Goal: Task Accomplishment & Management: Use online tool/utility

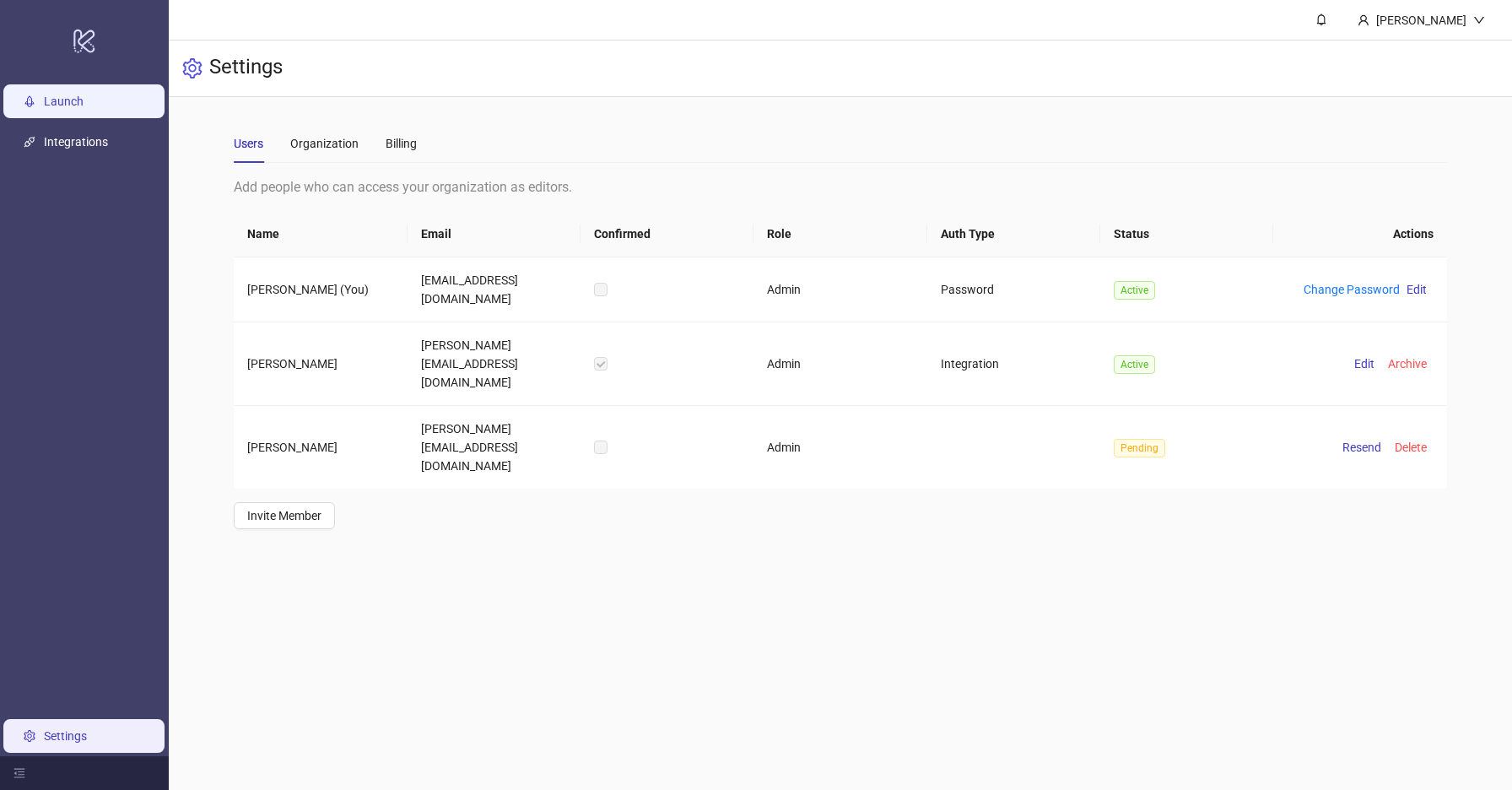
click at [84, 108] on link "Launch" at bounding box center [63, 101] width 40 height 14
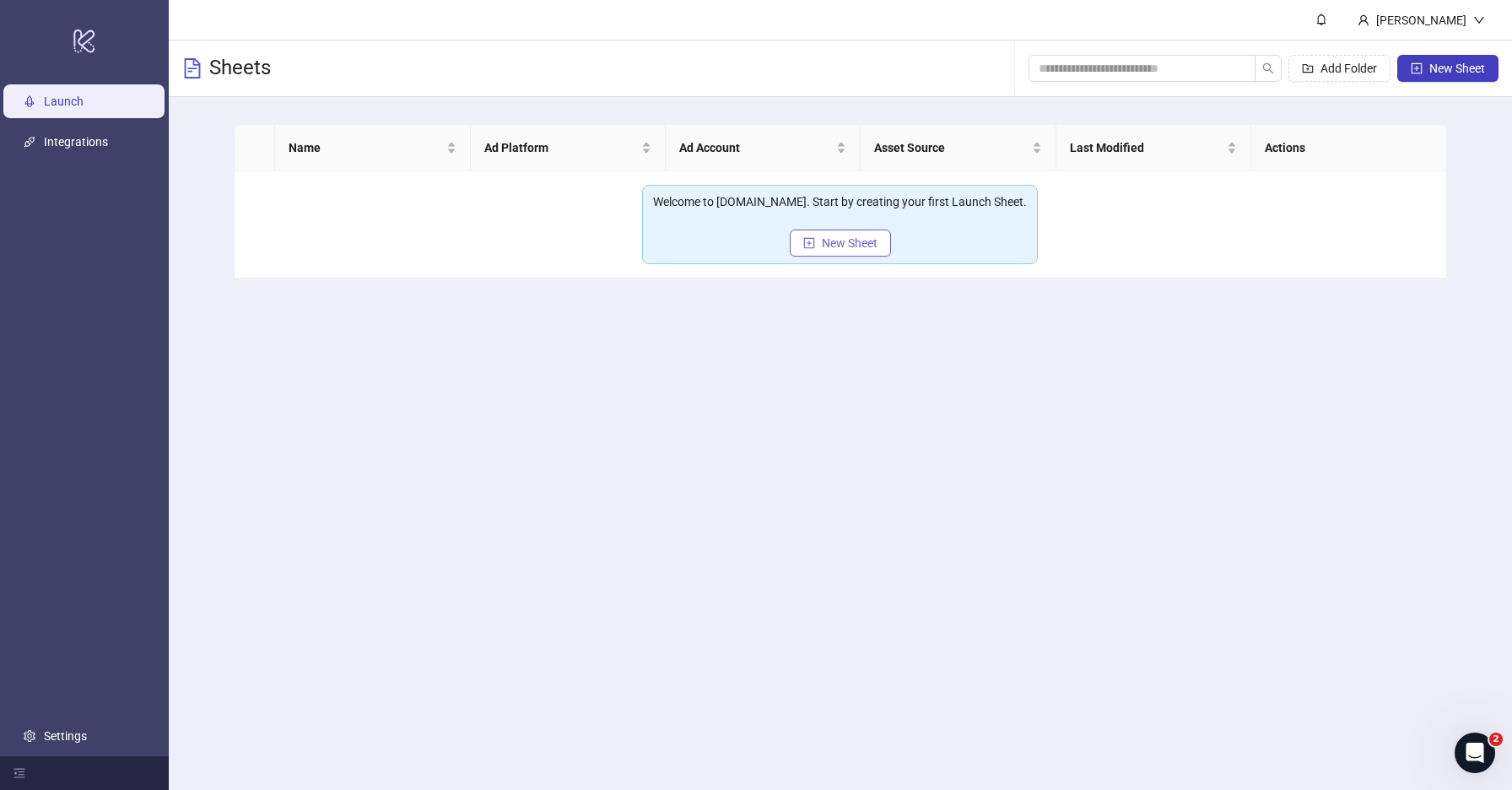
click at [848, 245] on span "New Sheet" at bounding box center [849, 243] width 56 height 14
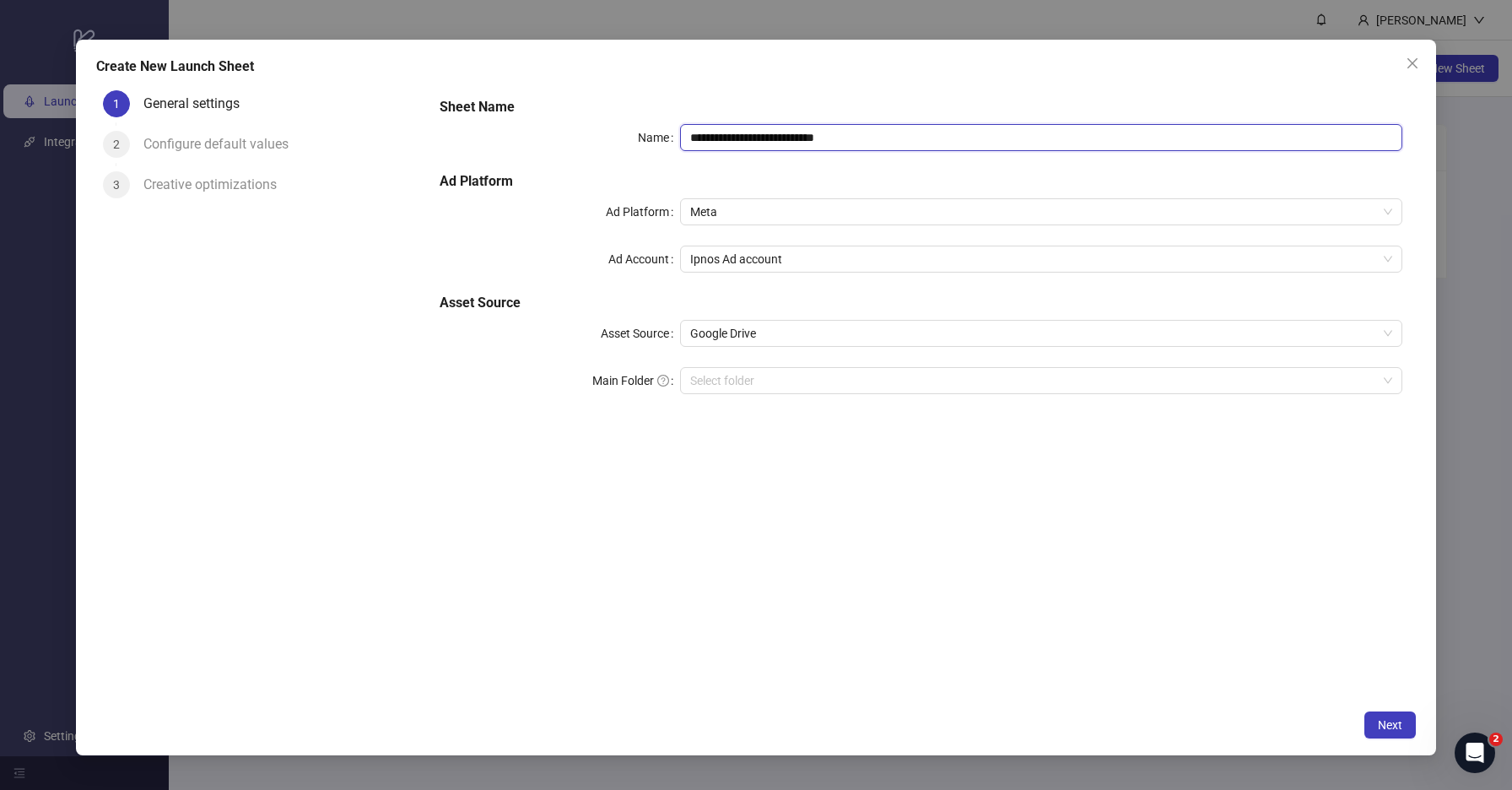
click at [880, 138] on input "**********" at bounding box center [1041, 137] width 722 height 27
drag, startPoint x: 787, startPoint y: 138, endPoint x: 897, endPoint y: 146, distance: 110.3
click at [897, 146] on input "**********" at bounding box center [1041, 137] width 722 height 27
click at [933, 156] on div "**********" at bounding box center [922, 256] width 978 height 331
click at [784, 138] on input "**********" at bounding box center [1041, 137] width 722 height 27
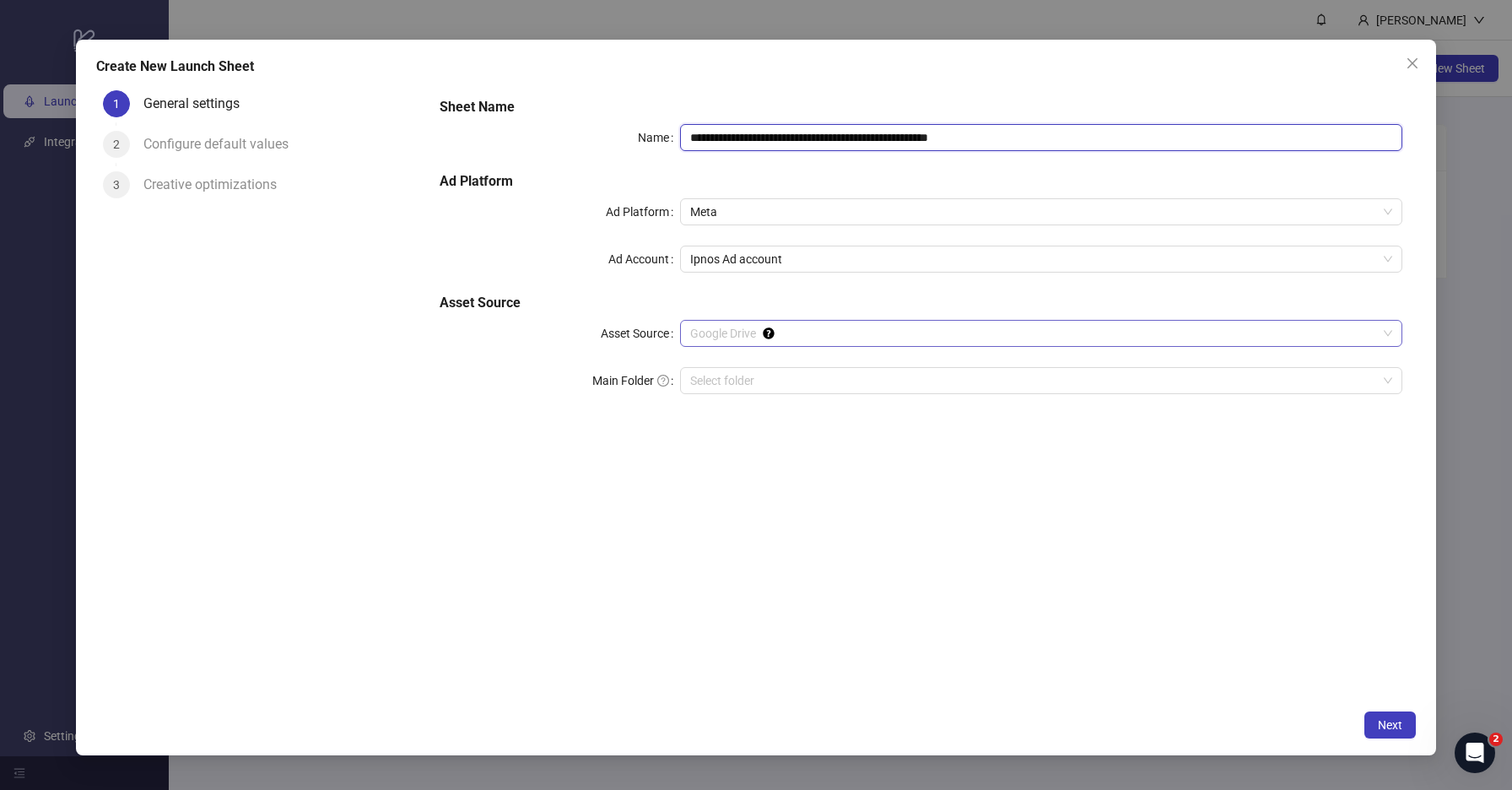
click at [738, 340] on span "Google Drive" at bounding box center [1041, 333] width 702 height 25
type input "**********"
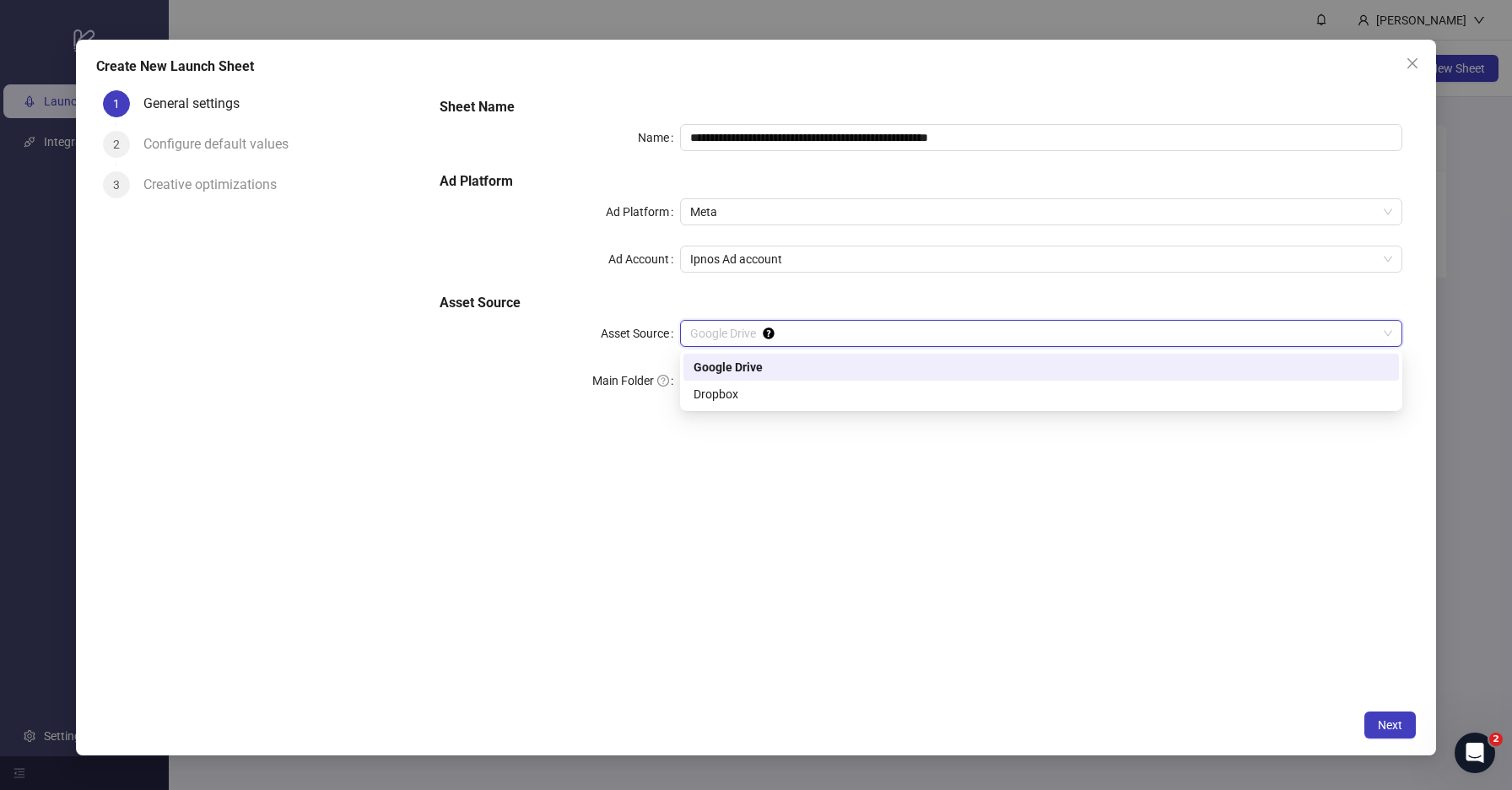
click at [737, 340] on span "Google Drive" at bounding box center [1041, 333] width 702 height 25
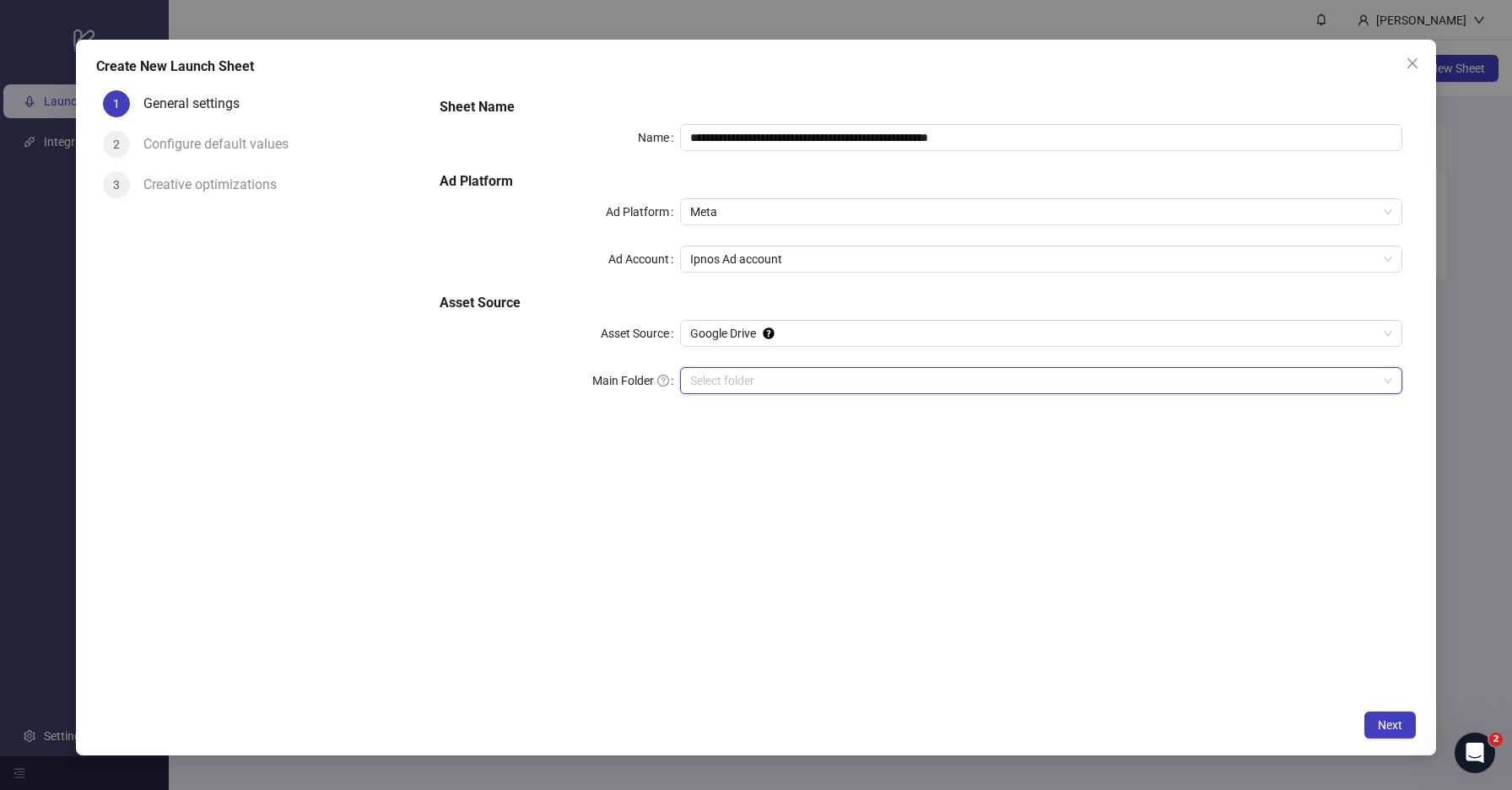
click at [723, 385] on input "Main Folder" at bounding box center [1033, 380] width 687 height 25
click at [992, 376] on input "Main Folder" at bounding box center [1033, 380] width 687 height 25
click at [1384, 717] on button "Next" at bounding box center [1389, 724] width 51 height 27
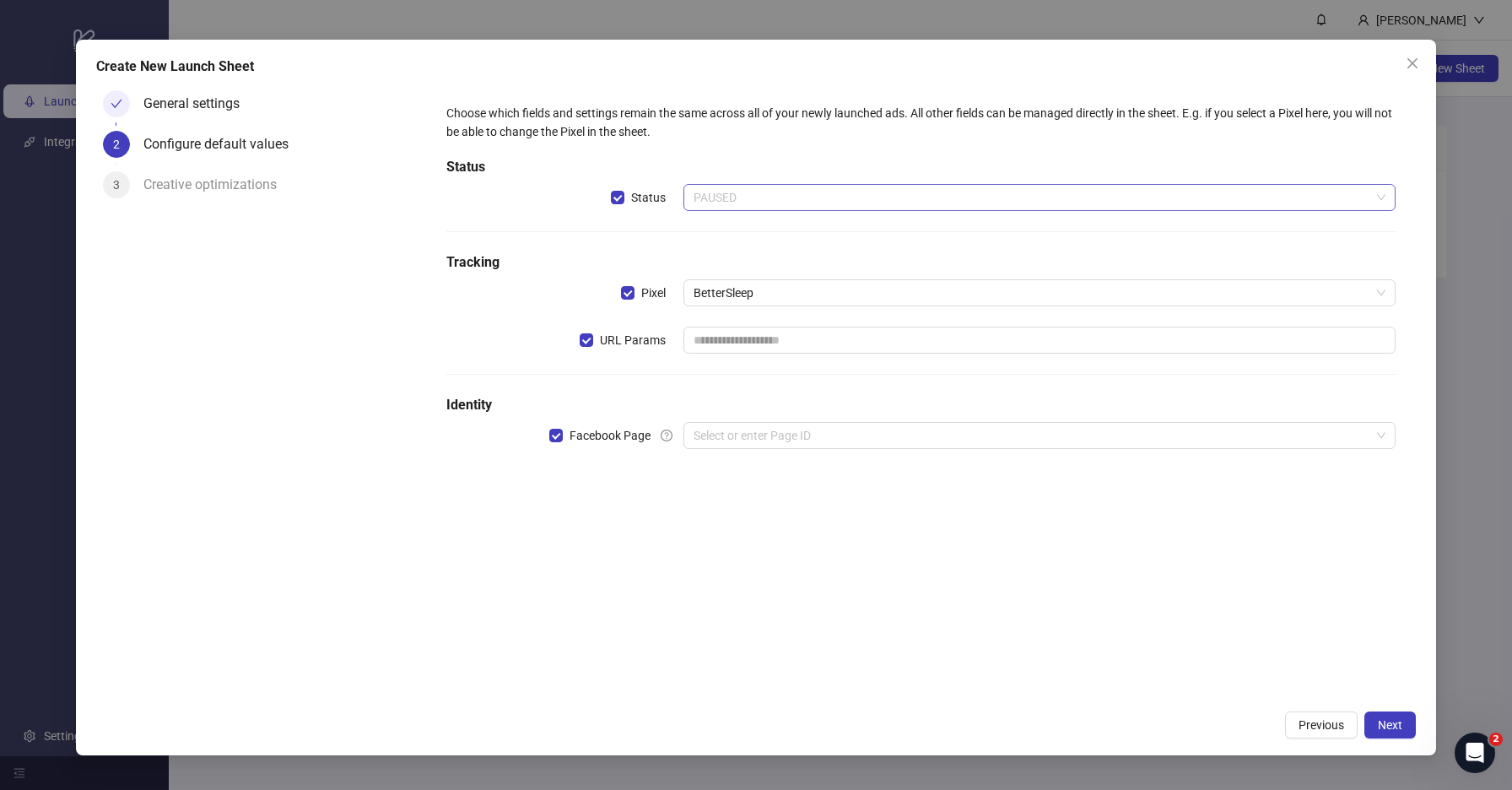
click at [747, 189] on span "PAUSED" at bounding box center [1039, 197] width 692 height 25
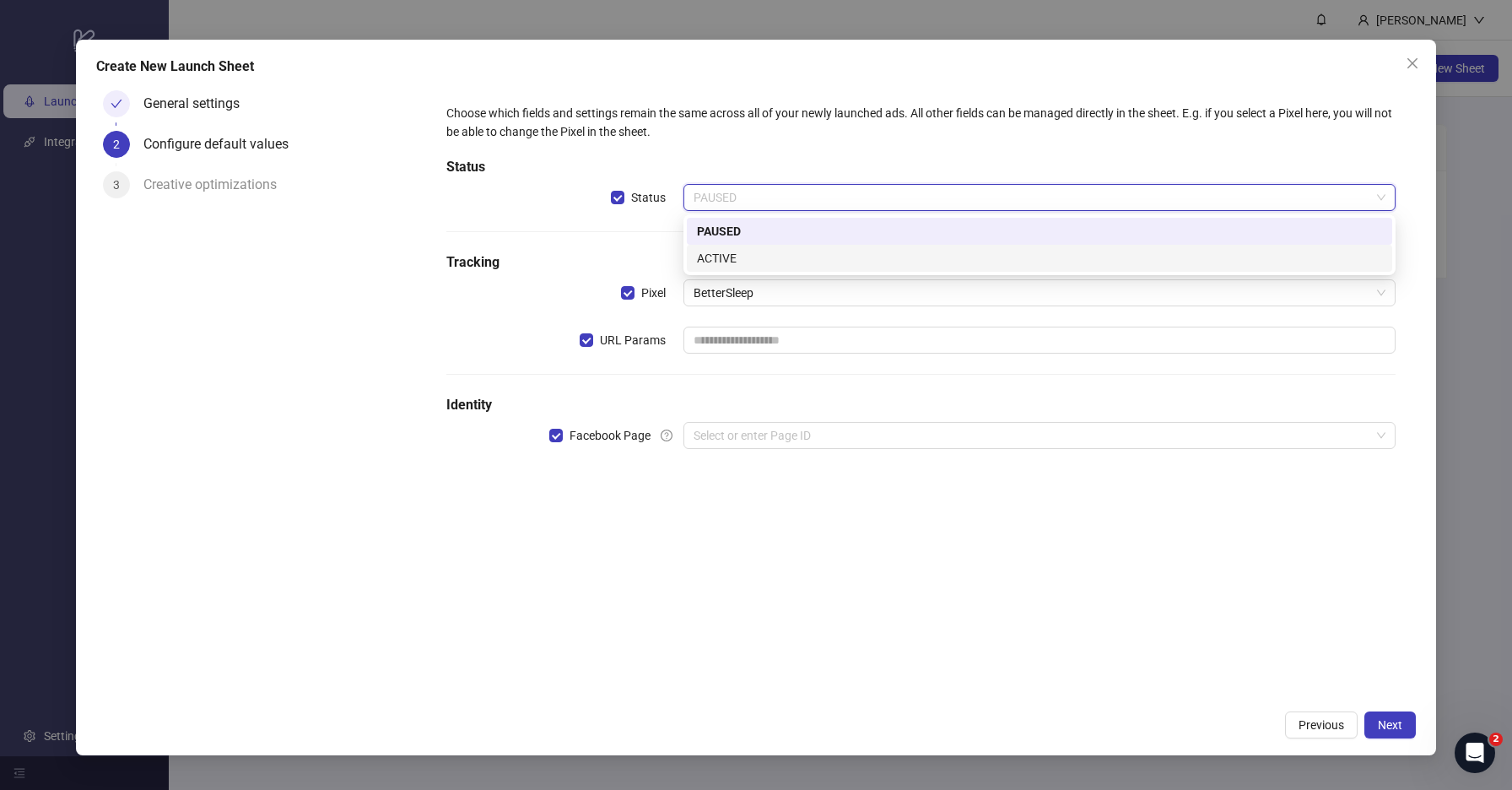
click at [745, 260] on div "ACTIVE" at bounding box center [1039, 258] width 685 height 19
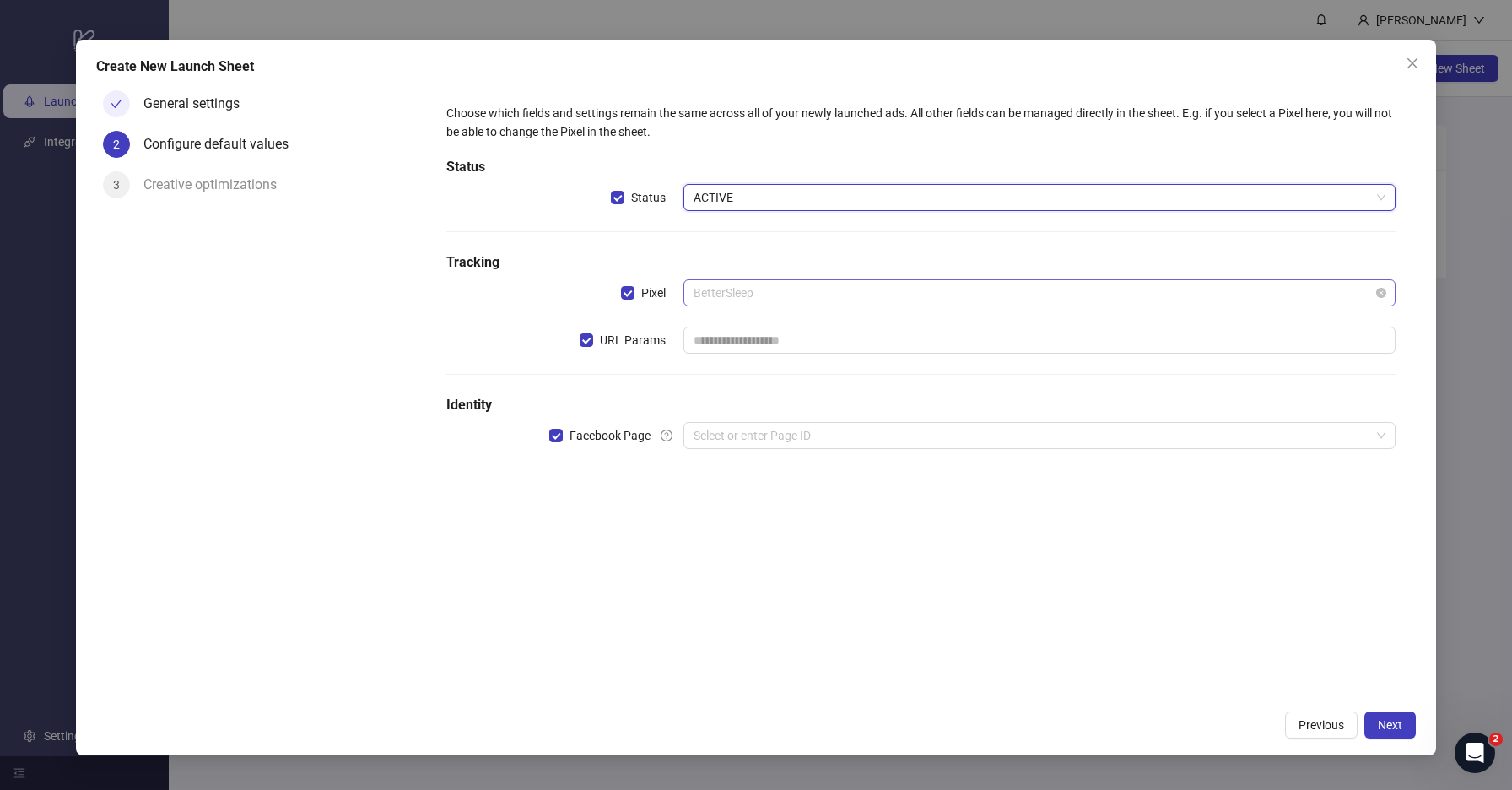
click at [748, 296] on span "BetterSleep" at bounding box center [1039, 292] width 692 height 25
click at [764, 233] on div "Choose which fields and settings remain the same across all of your newly launc…" at bounding box center [921, 286] width 964 height 379
click at [752, 432] on input "search" at bounding box center [1032, 435] width 677 height 25
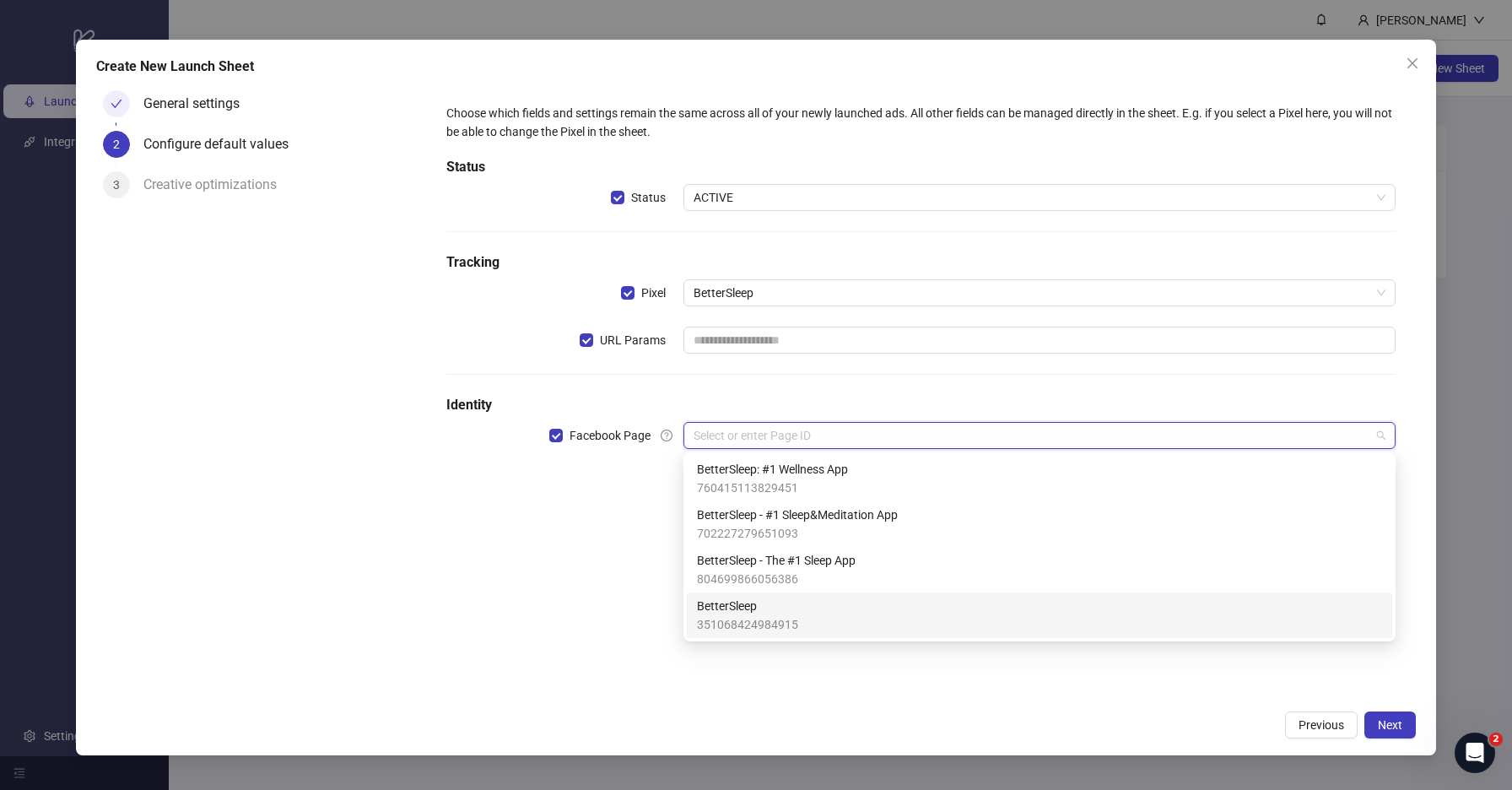
click at [759, 630] on span "351068424984915" at bounding box center [747, 625] width 101 height 19
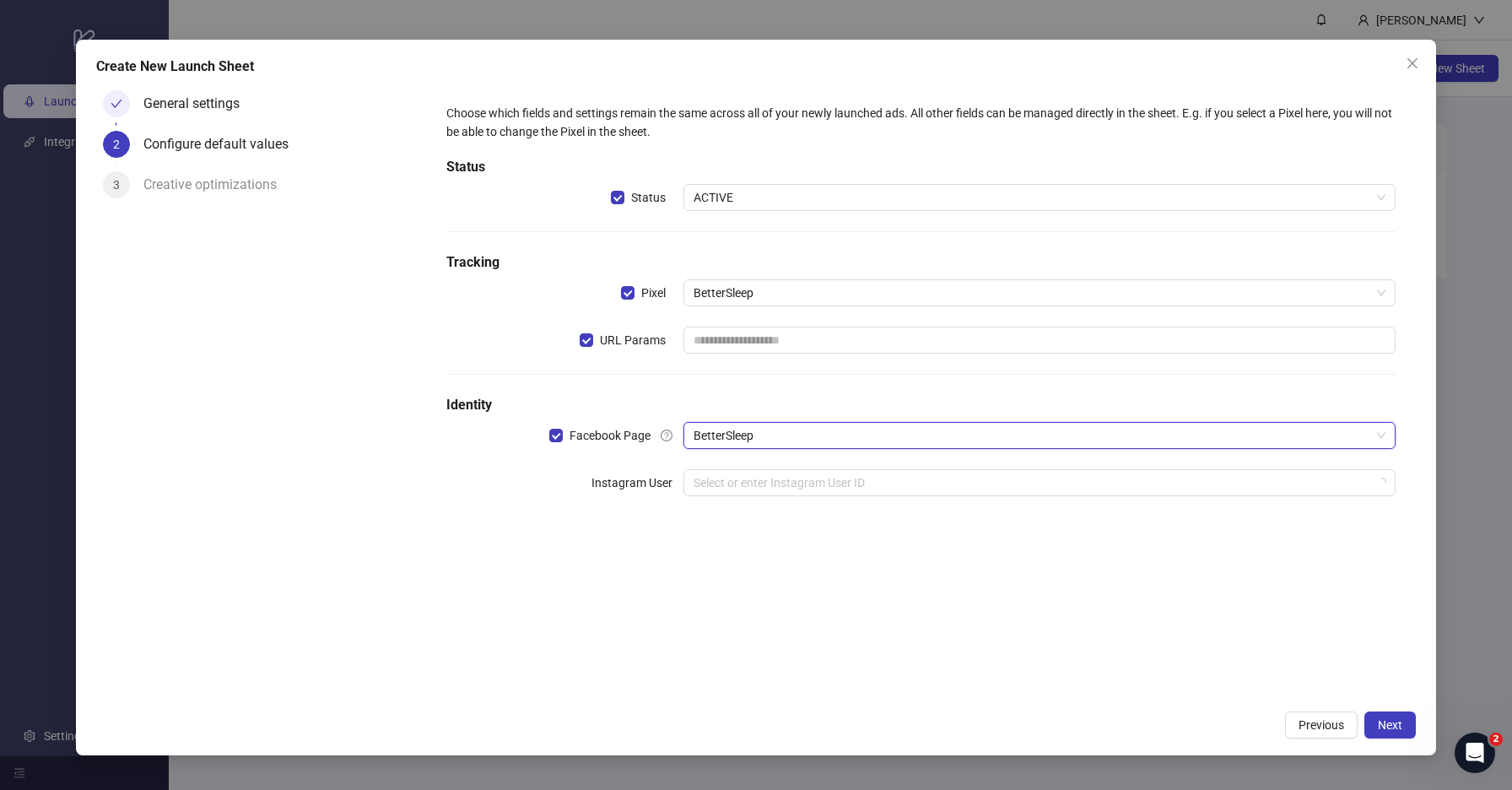
click at [703, 639] on div "Choose which fields and settings remain the same across all of your newly launc…" at bounding box center [922, 392] width 991 height 618
click at [725, 459] on div "Choose which fields and settings remain the same across all of your newly launc…" at bounding box center [921, 309] width 964 height 427
click at [721, 337] on input "text" at bounding box center [1040, 339] width 712 height 27
click at [681, 377] on div "Choose which fields and settings remain the same across all of your newly launc…" at bounding box center [921, 309] width 964 height 427
click at [1405, 719] on button "Next" at bounding box center [1389, 724] width 51 height 27
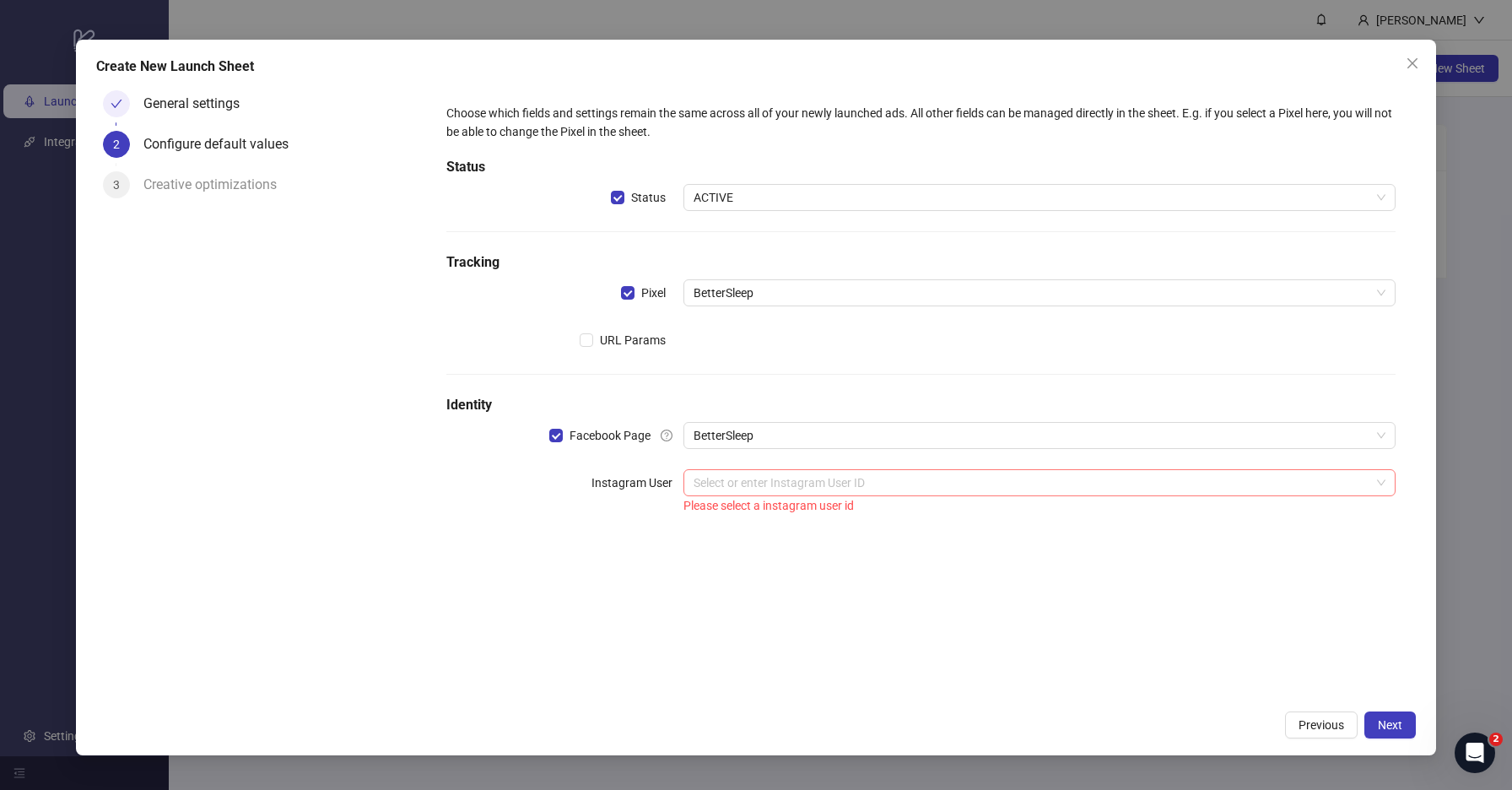
click at [743, 484] on input "search" at bounding box center [1032, 482] width 677 height 25
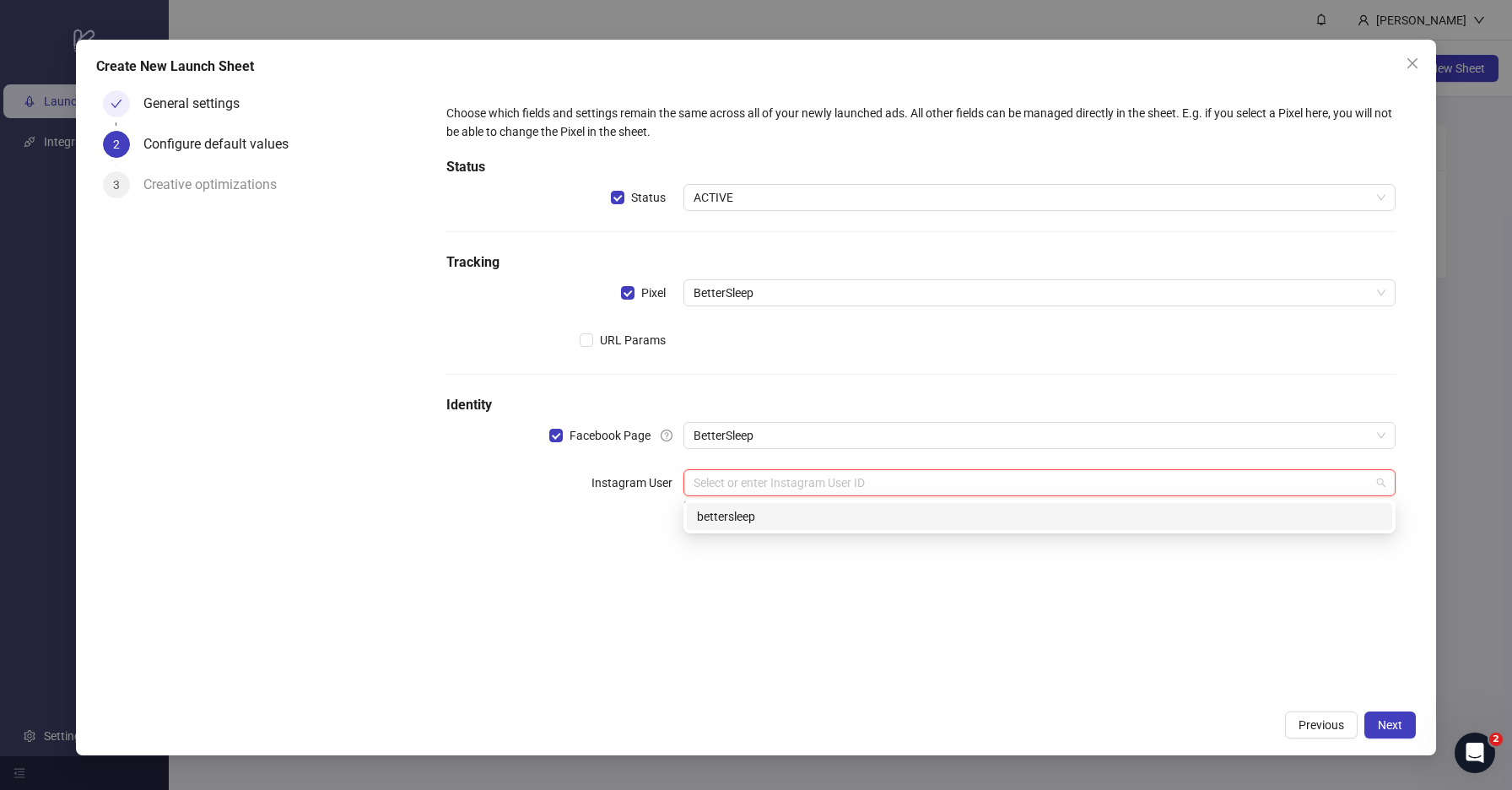
click at [746, 512] on div "bettersleep" at bounding box center [1039, 517] width 685 height 19
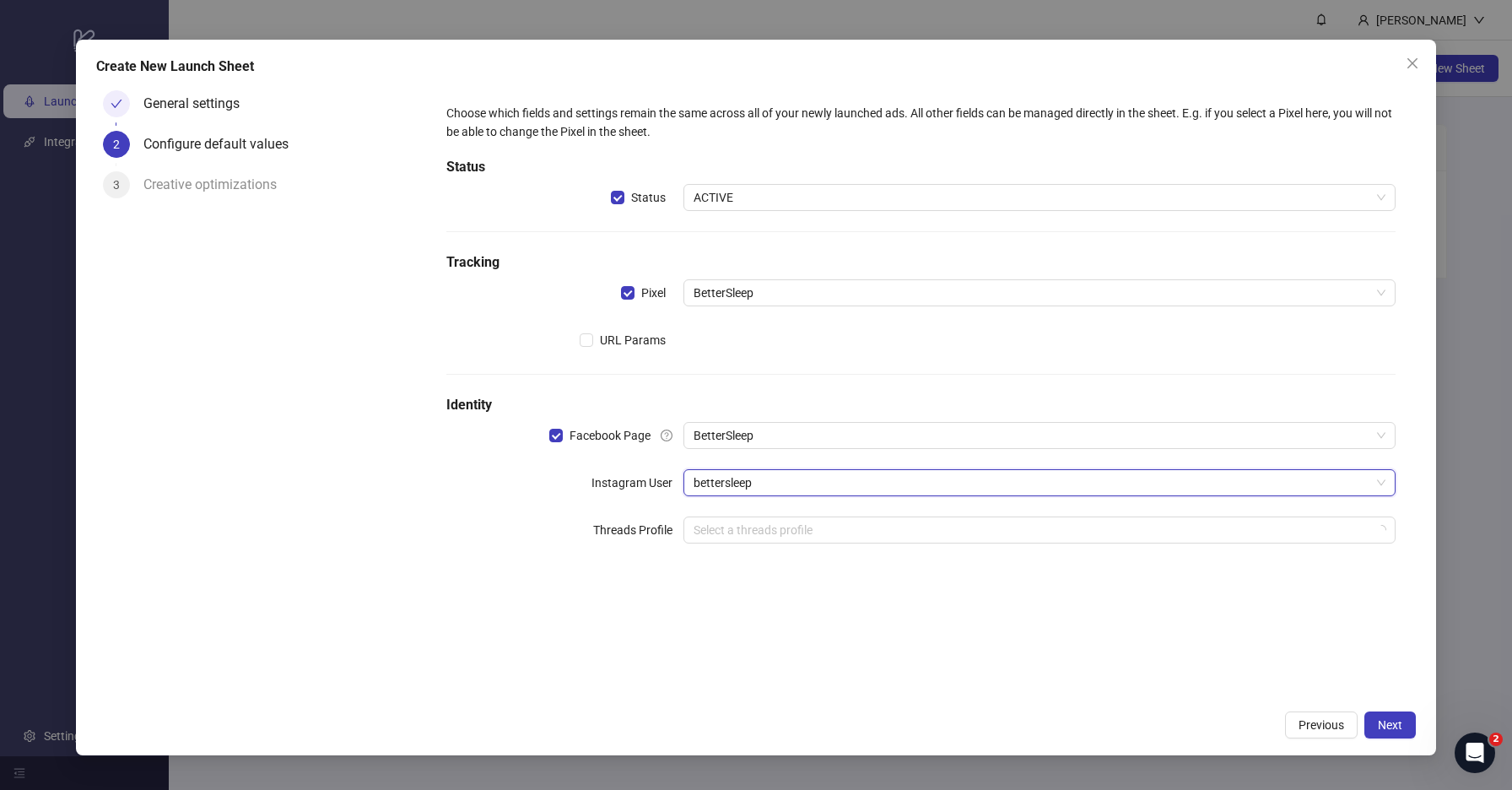
click at [855, 687] on div "Choose which fields and settings remain the same across all of your newly launc…" at bounding box center [922, 392] width 991 height 618
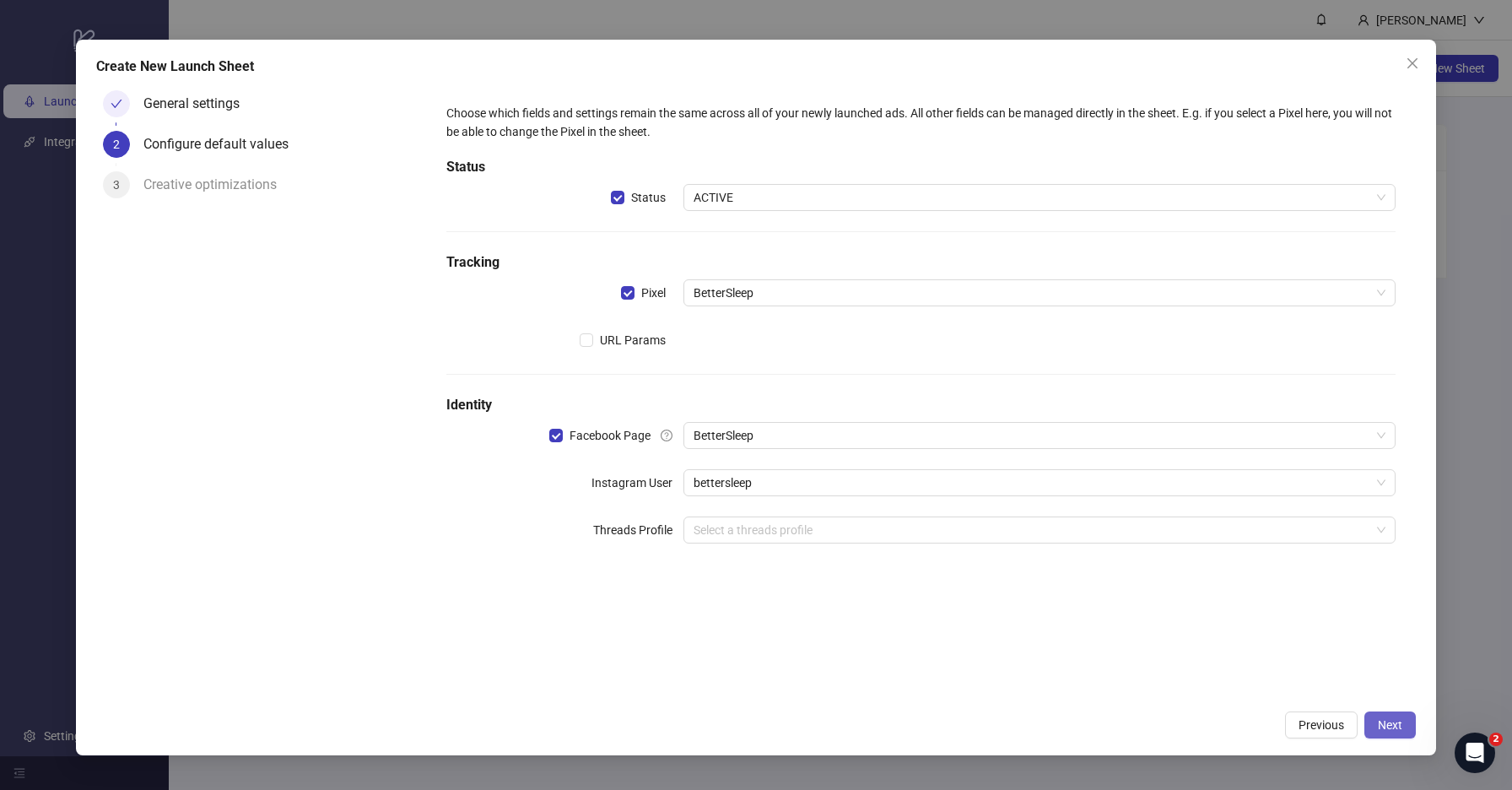
click at [1389, 718] on span "Next" at bounding box center [1390, 725] width 24 height 14
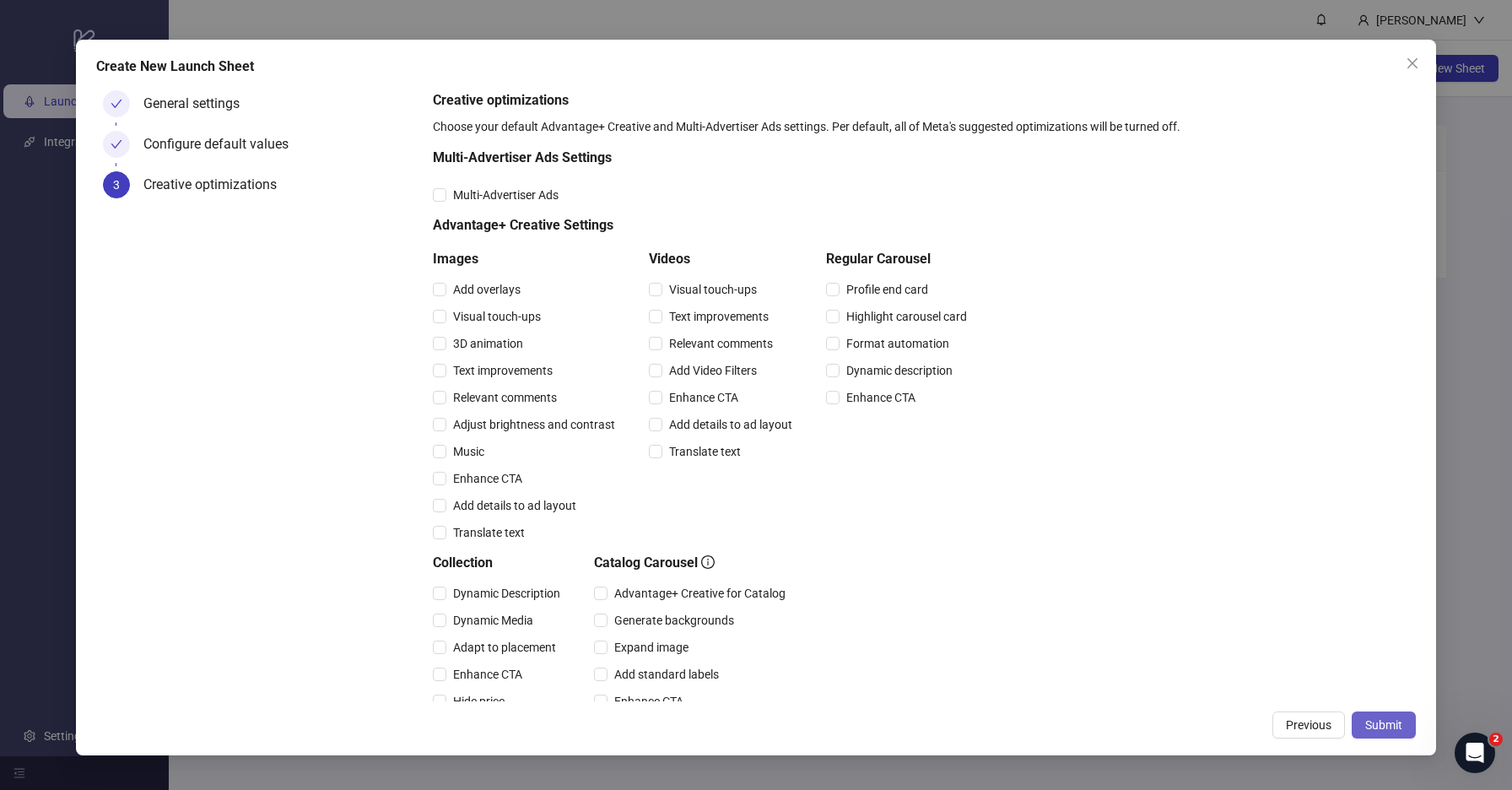
click at [1378, 728] on span "Submit" at bounding box center [1384, 725] width 37 height 14
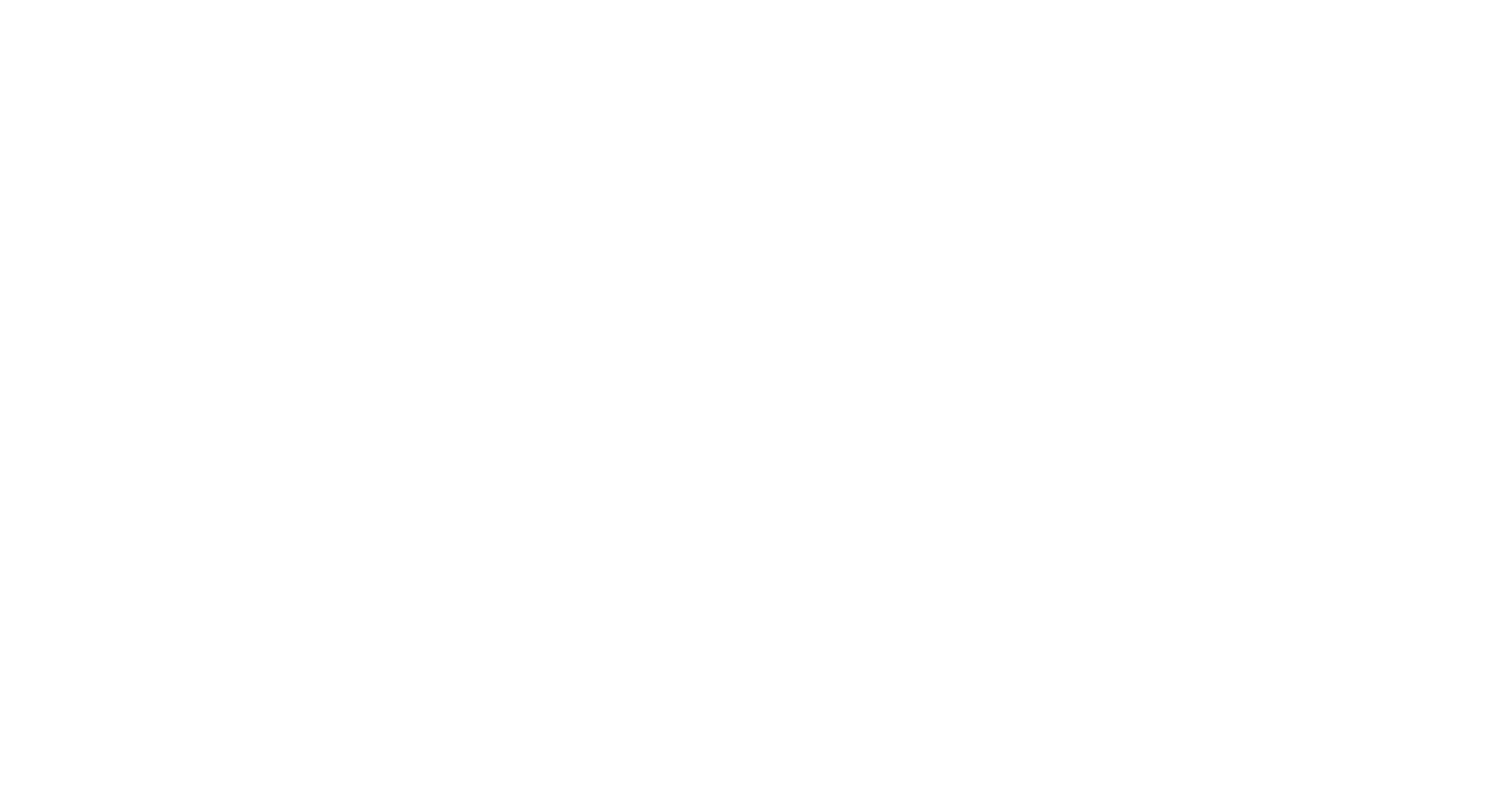
click at [1450, 131] on body at bounding box center [756, 395] width 1512 height 790
